Goal: Task Accomplishment & Management: Manage account settings

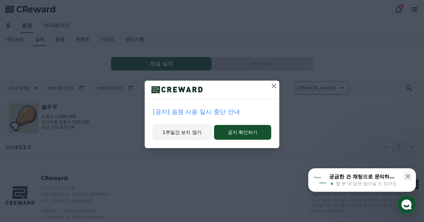
click at [188, 135] on button "1주일간 보지 않기" at bounding box center [182, 132] width 59 height 15
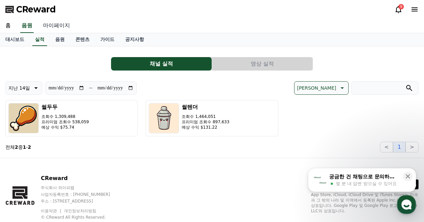
click at [56, 27] on link "마이페이지" at bounding box center [57, 26] width 38 height 14
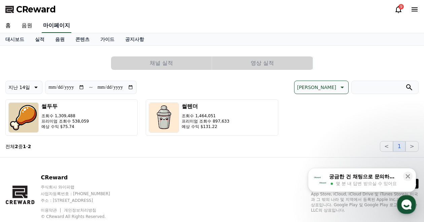
select select "**********"
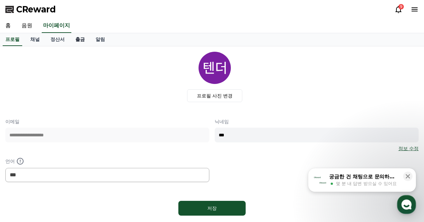
click at [75, 40] on link "출금" at bounding box center [80, 39] width 20 height 13
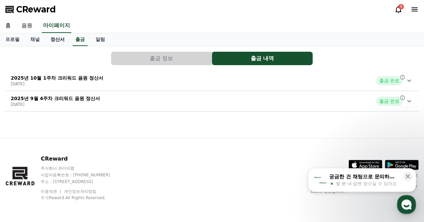
click at [51, 39] on link "정산서" at bounding box center [57, 39] width 25 height 13
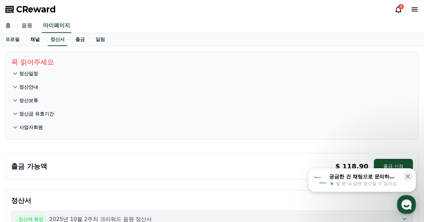
click at [40, 40] on link "채널" at bounding box center [35, 39] width 20 height 13
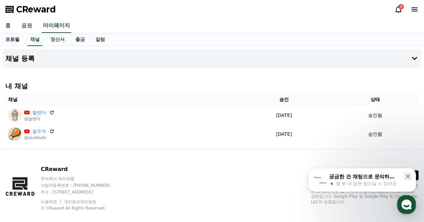
click at [21, 39] on link "프로필" at bounding box center [12, 39] width 25 height 13
select select "**********"
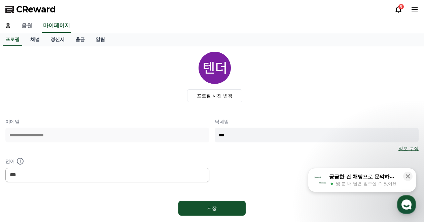
click at [29, 30] on link "음원" at bounding box center [27, 26] width 22 height 14
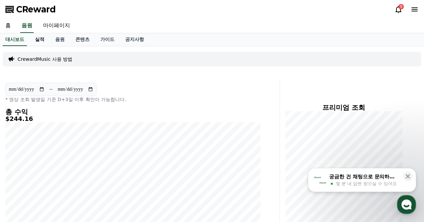
click at [40, 40] on link "실적" at bounding box center [40, 39] width 20 height 13
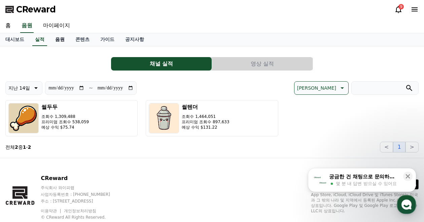
click at [56, 41] on link "음원" at bounding box center [60, 39] width 20 height 13
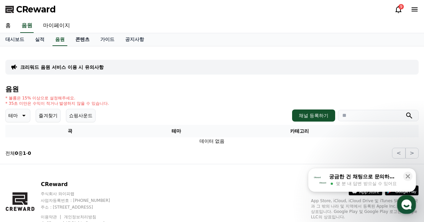
click at [81, 42] on link "콘텐츠" at bounding box center [82, 39] width 25 height 13
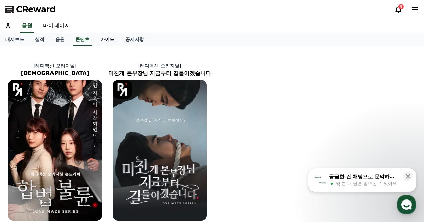
click at [109, 42] on link "가이드" at bounding box center [107, 39] width 25 height 13
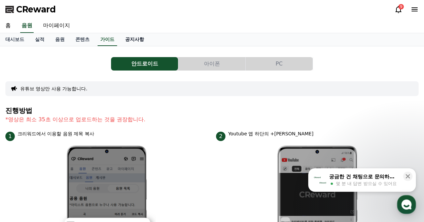
click at [131, 42] on link "공지사항" at bounding box center [135, 39] width 30 height 13
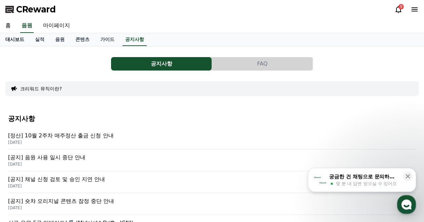
click at [23, 40] on link "대시보드" at bounding box center [15, 39] width 30 height 13
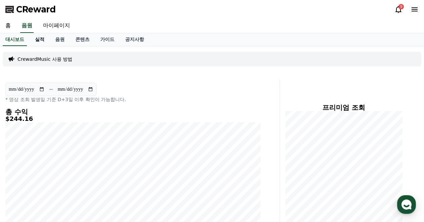
click at [44, 41] on link "실적" at bounding box center [40, 39] width 20 height 13
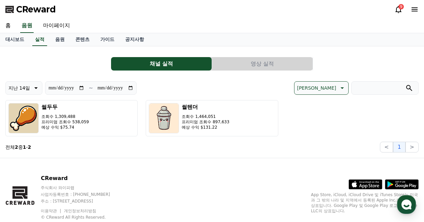
click at [258, 65] on button "영상 실적" at bounding box center [262, 63] width 101 height 13
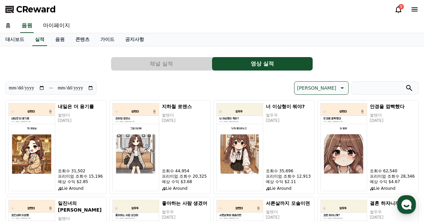
click at [182, 62] on button "채널 실적" at bounding box center [161, 63] width 101 height 13
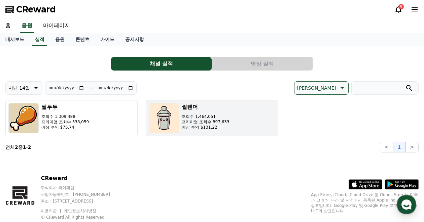
click at [183, 111] on div "썰텐더 조회수 1,464,051 프리미엄 조회수 897,633 예상 수익 $131.22" at bounding box center [205, 118] width 47 height 30
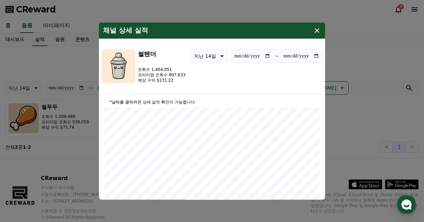
drag, startPoint x: 319, startPoint y: 29, endPoint x: 297, endPoint y: 31, distance: 22.0
click at [319, 29] on icon "modal" at bounding box center [317, 30] width 8 height 8
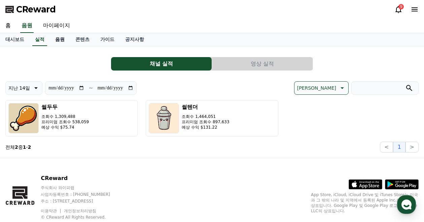
click at [60, 38] on link "음원" at bounding box center [60, 39] width 20 height 13
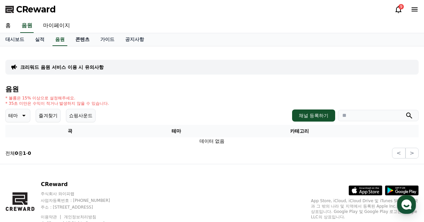
click at [82, 40] on link "콘텐츠" at bounding box center [82, 39] width 25 height 13
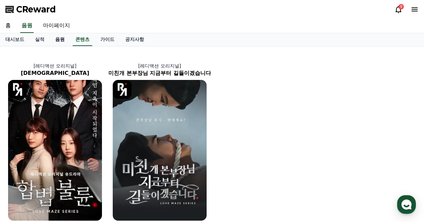
click at [65, 40] on link "음원" at bounding box center [60, 39] width 20 height 13
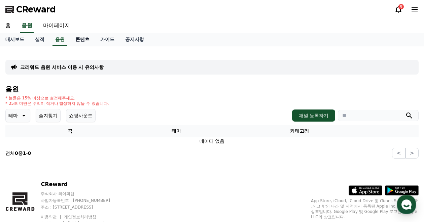
click at [80, 39] on link "콘텐츠" at bounding box center [82, 39] width 25 height 13
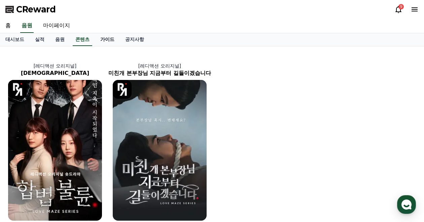
click at [110, 41] on link "가이드" at bounding box center [107, 39] width 25 height 13
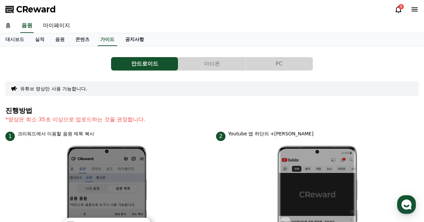
click at [130, 42] on link "공지사항" at bounding box center [135, 39] width 30 height 13
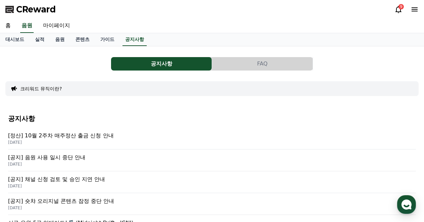
click at [81, 135] on p "[정산] 10월 2주차 매주정산 출금 신청 안내" at bounding box center [212, 136] width 408 height 8
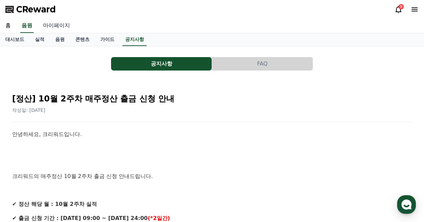
click at [61, 26] on link "마이페이지" at bounding box center [57, 26] width 38 height 14
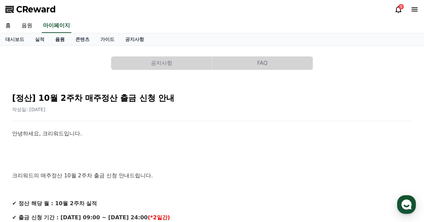
select select "**********"
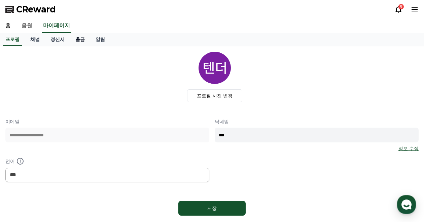
click at [85, 40] on link "출금" at bounding box center [80, 39] width 20 height 13
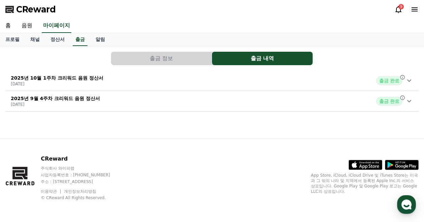
click at [166, 59] on button "출금 정보" at bounding box center [161, 58] width 101 height 13
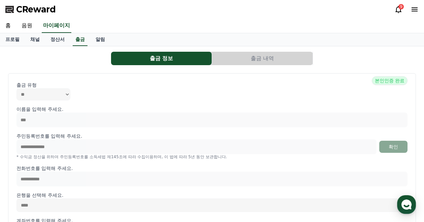
click at [234, 57] on button "출금 내역" at bounding box center [262, 58] width 101 height 13
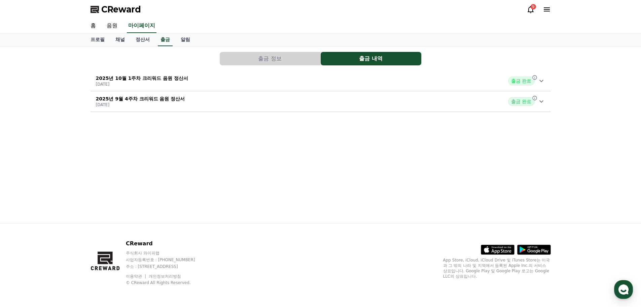
click at [424, 7] on icon at bounding box center [547, 9] width 8 height 8
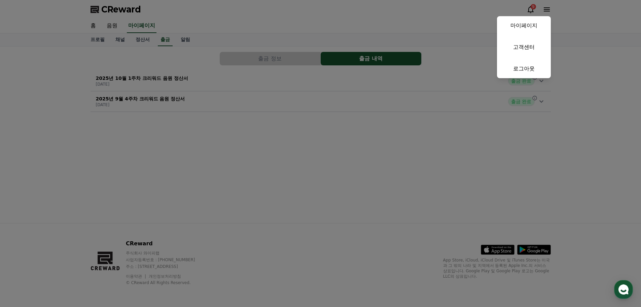
click at [424, 25] on button "close" at bounding box center [320, 153] width 641 height 307
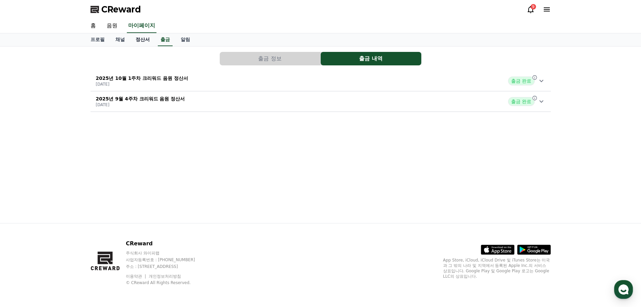
click at [144, 41] on link "정산서" at bounding box center [142, 39] width 25 height 13
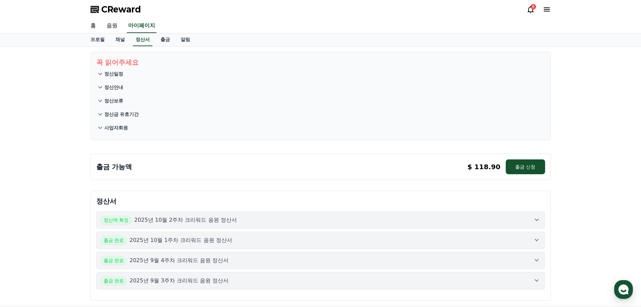
click at [195, 218] on p "2025년 10월 2주차 크리워드 음원 정산서" at bounding box center [185, 220] width 103 height 8
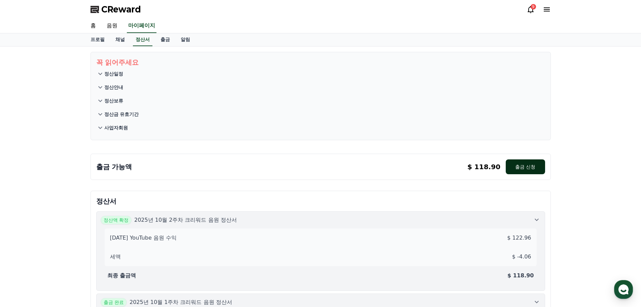
click at [424, 165] on button "출금 신청" at bounding box center [525, 166] width 39 height 15
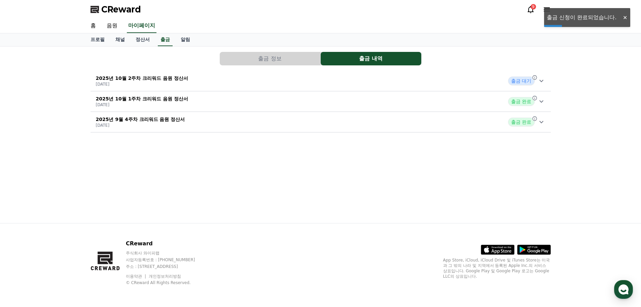
click at [540, 79] on icon at bounding box center [541, 81] width 8 height 8
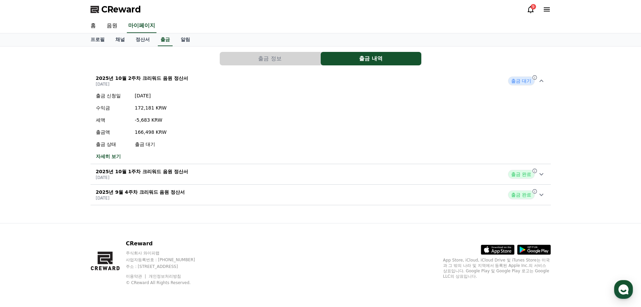
click at [540, 79] on icon at bounding box center [541, 81] width 8 height 8
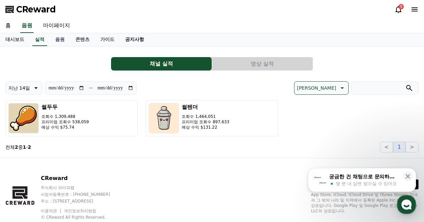
click at [138, 39] on link "공지사항" at bounding box center [135, 39] width 30 height 13
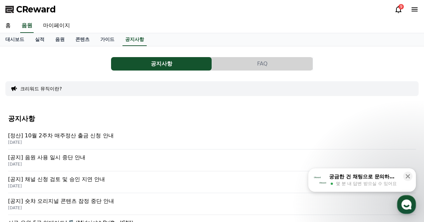
click at [73, 158] on p "[공지] 음원 사용 일시 중단 안내" at bounding box center [212, 158] width 408 height 8
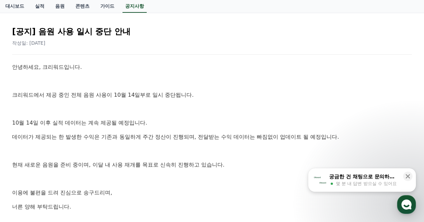
scroll to position [168, 0]
